Goal: Information Seeking & Learning: Find specific fact

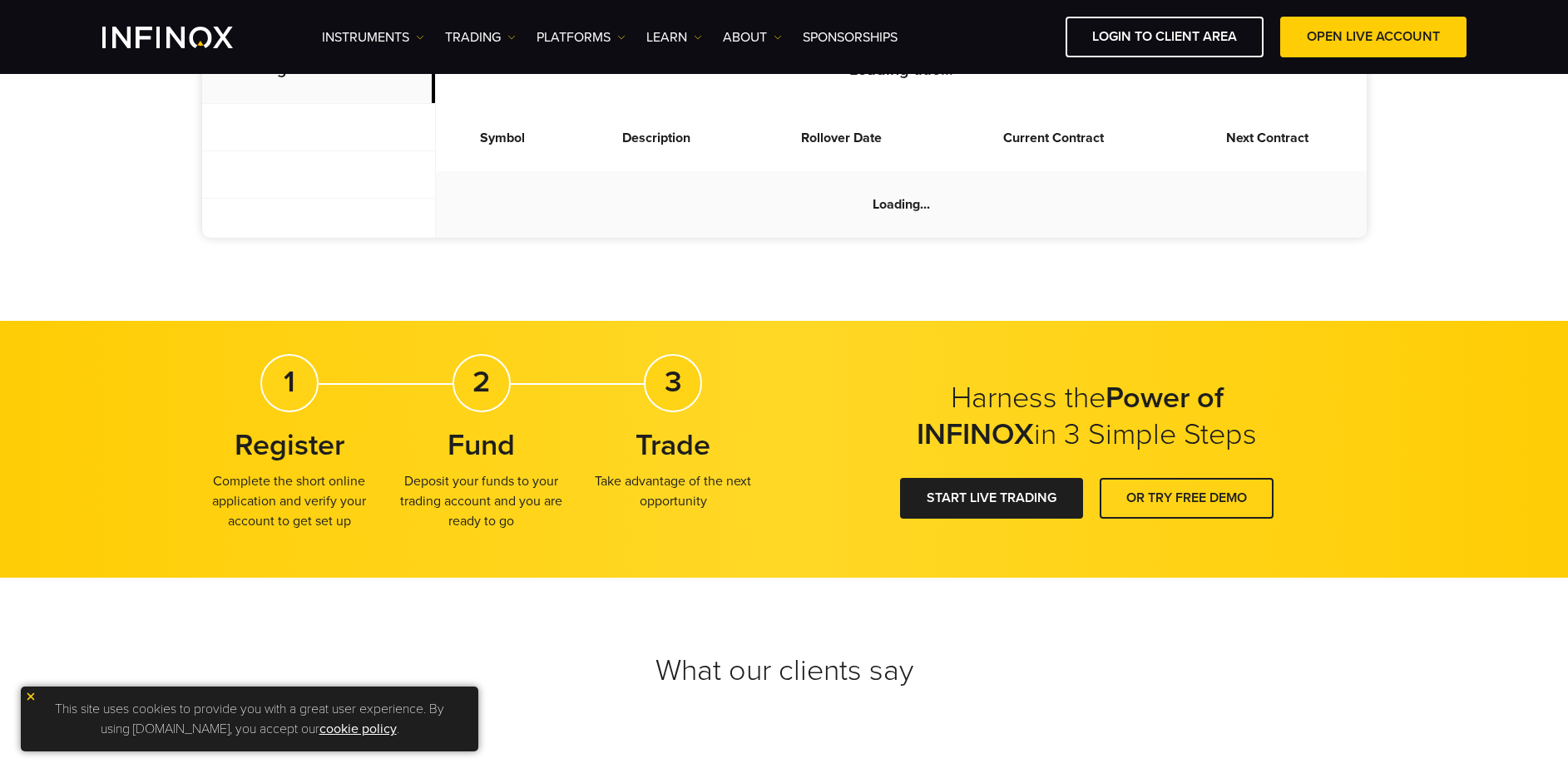
click at [522, 38] on ul "Instruments Instruments Product Information TRADING Accounts DEMO" at bounding box center [609, 37] width 575 height 20
click at [512, 37] on img at bounding box center [511, 37] width 8 height 8
click at [496, 120] on link "Market hours" at bounding box center [499, 125] width 108 height 36
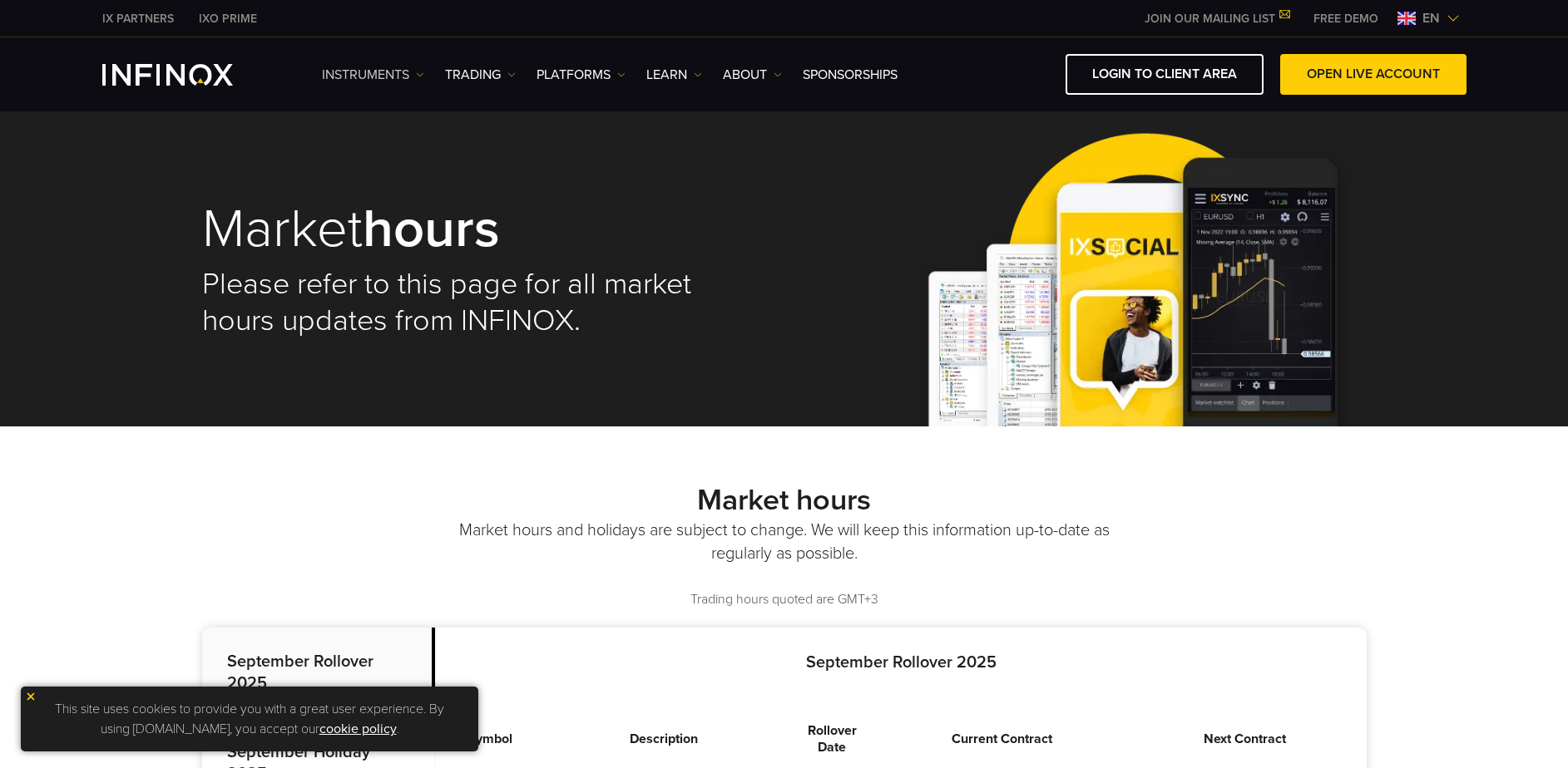
click at [416, 75] on img at bounding box center [420, 74] width 8 height 8
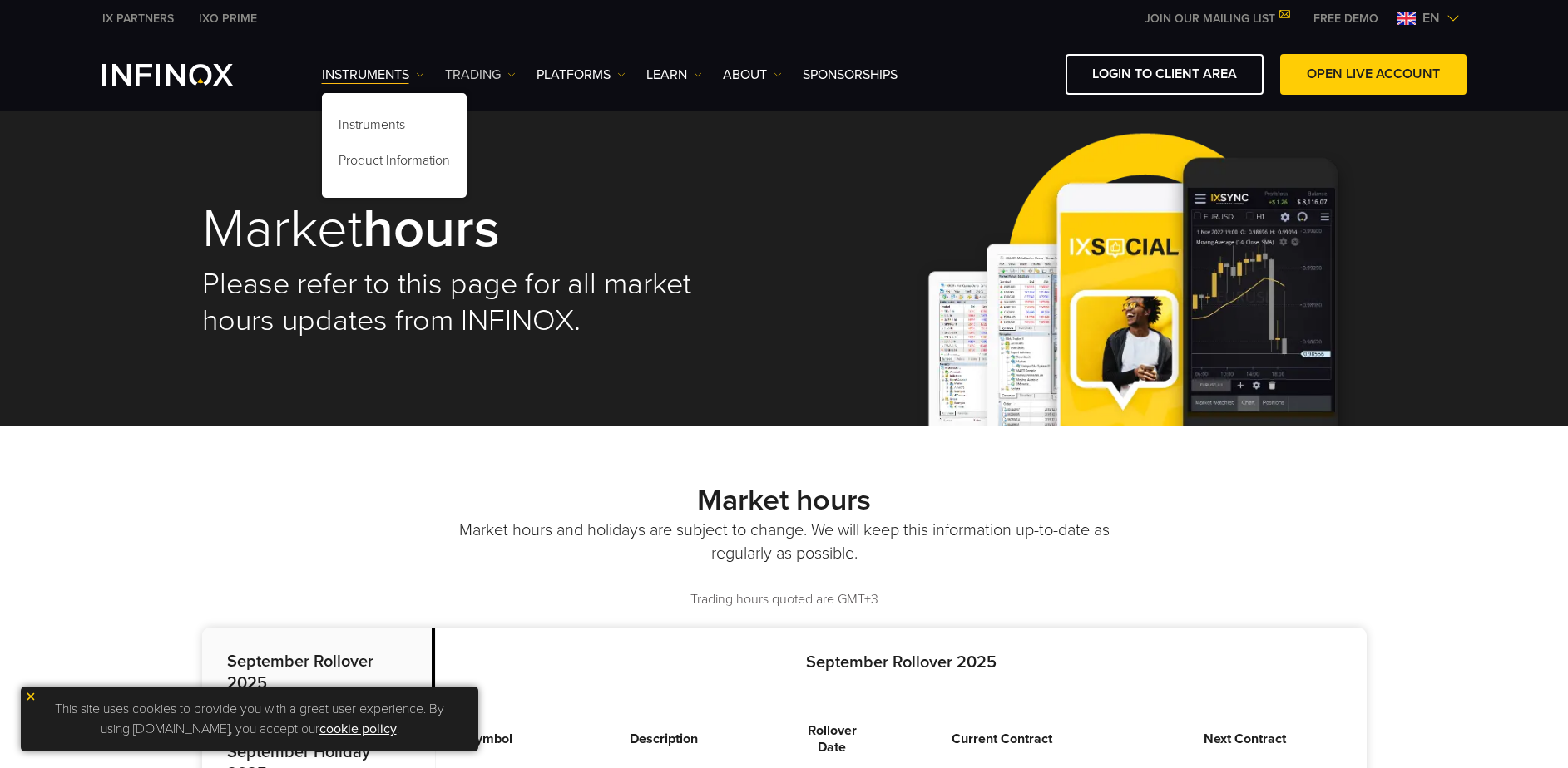
click at [516, 79] on link "TRADING" at bounding box center [480, 75] width 70 height 20
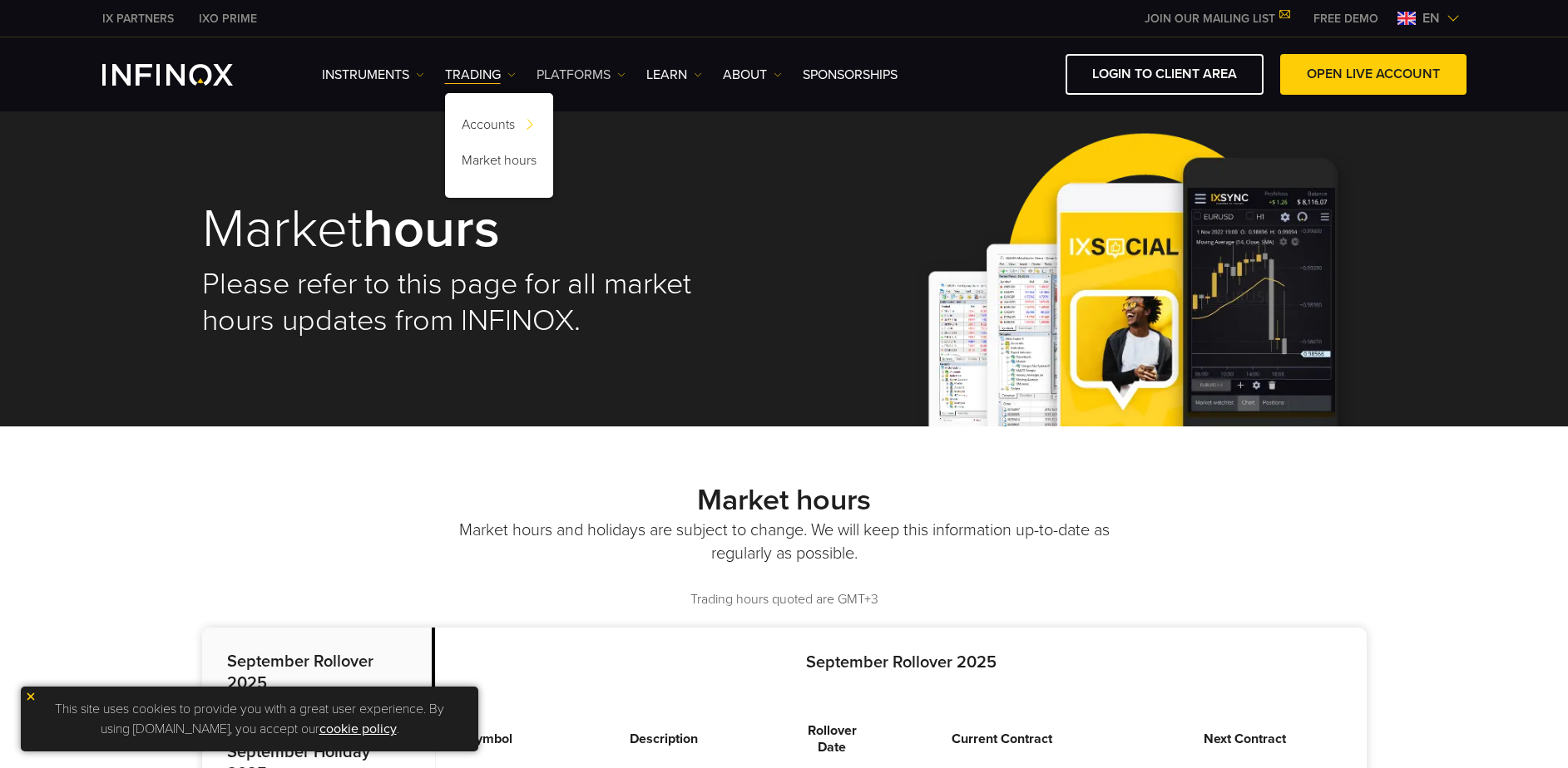
click at [615, 74] on link "PLATFORMS" at bounding box center [581, 75] width 89 height 20
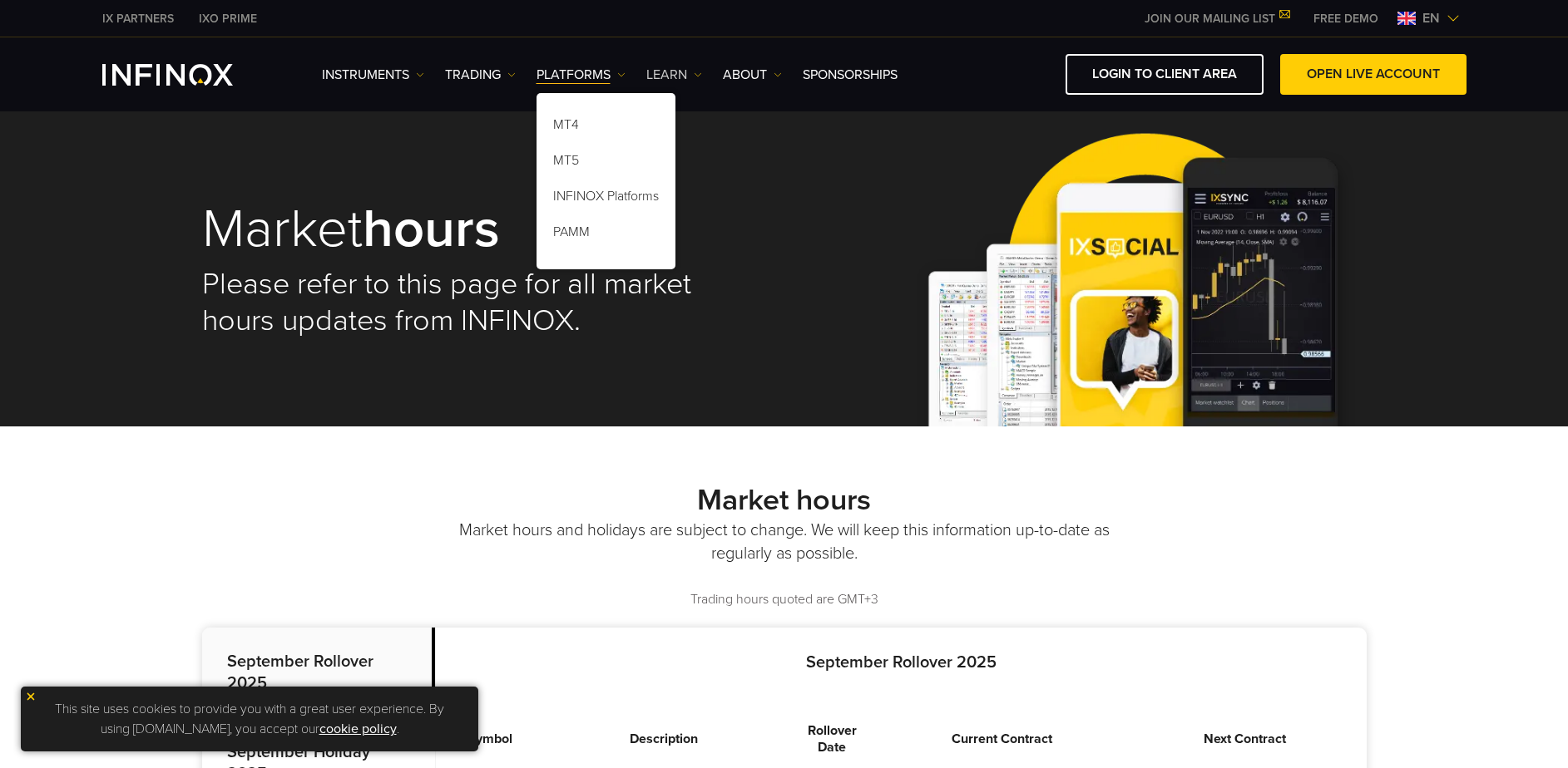
click at [692, 67] on link "Learn" at bounding box center [674, 75] width 56 height 20
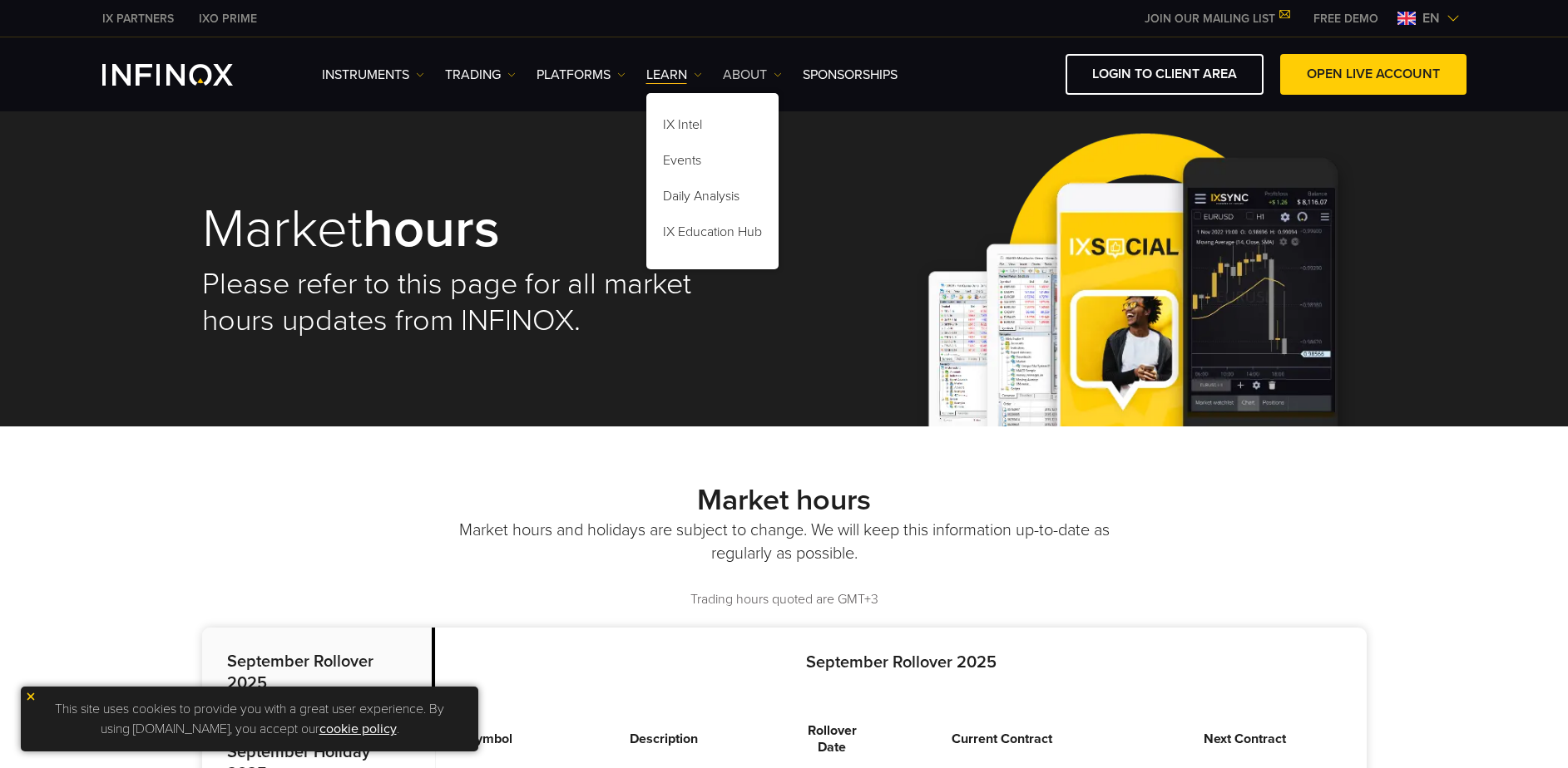
click at [770, 76] on link "ABOUT" at bounding box center [752, 75] width 59 height 20
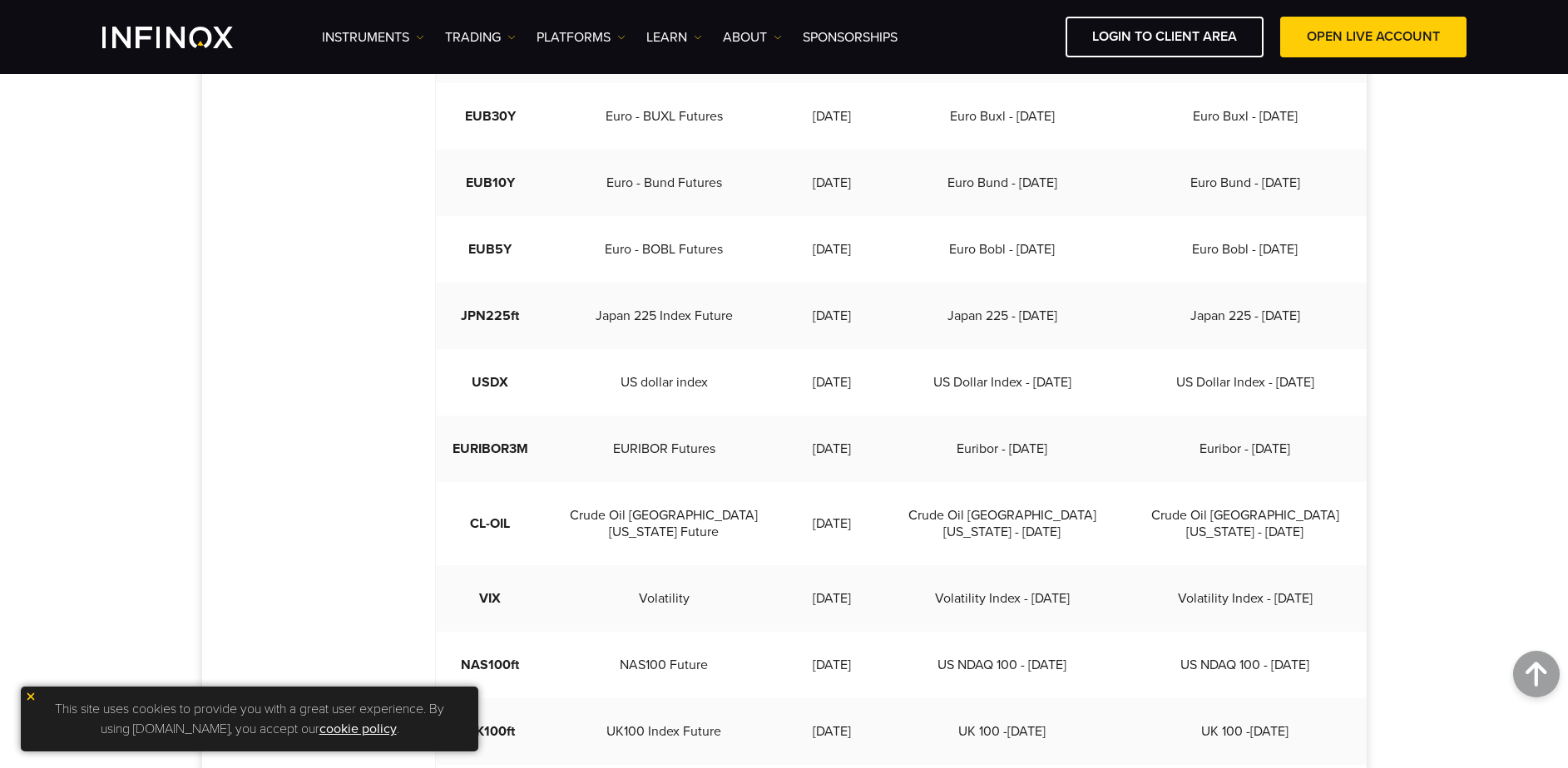
scroll to position [367, 0]
